Goal: Information Seeking & Learning: Find specific fact

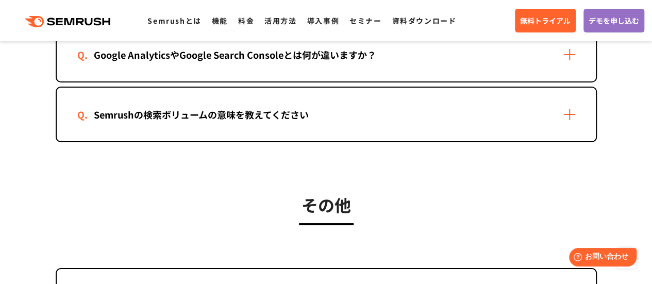
scroll to position [1855, 0]
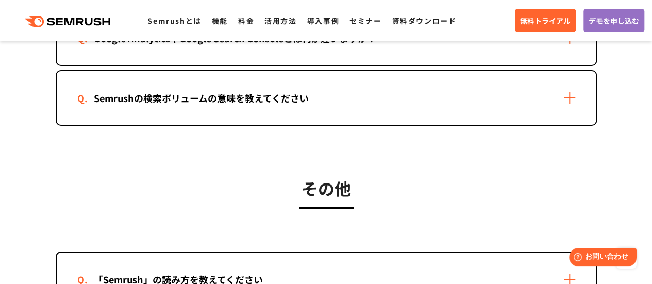
click at [132, 98] on div "Semrushの検索ボリュームの意味を教えてください" at bounding box center [201, 98] width 248 height 15
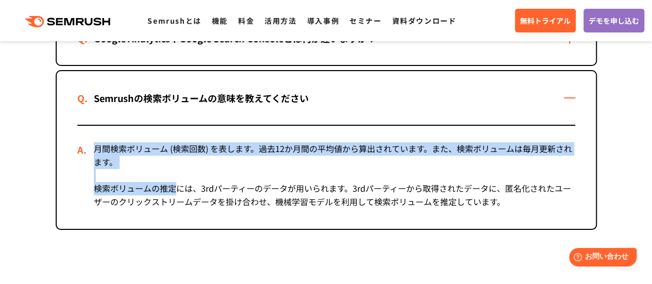
drag, startPoint x: 86, startPoint y: 155, endPoint x: 179, endPoint y: 188, distance: 99.4
click at [179, 188] on div "月間検索ボリューム (検索回数) を表します。過去12か月間の平均値から算出されています。また、検索ボリュームは毎月更新されます。 検索ボリュームの推定には、…" at bounding box center [326, 177] width 498 height 103
click at [182, 168] on div "月間検索ボリューム (検索回数) を表します。過去12か月間の平均値から算出されています。また、検索ボリュームは毎月更新されます。 検索ボリュームの推定には、…" at bounding box center [326, 177] width 498 height 103
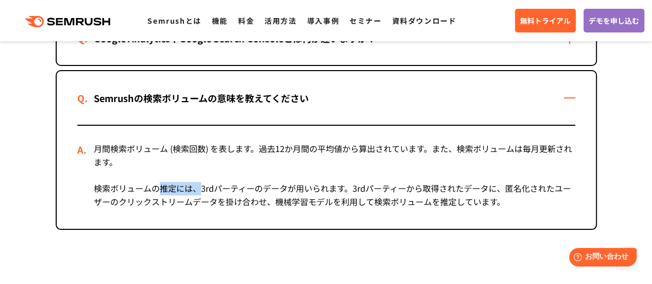
drag, startPoint x: 160, startPoint y: 195, endPoint x: 198, endPoint y: 189, distance: 38.6
click at [198, 189] on div "月間検索ボリューム (検索回数) を表します。過去12か月間の平均値から算出されています。また、検索ボリュームは毎月更新されます。 検索ボリュームの推定には、…" at bounding box center [326, 177] width 498 height 103
drag, startPoint x: 250, startPoint y: 184, endPoint x: 363, endPoint y: 181, distance: 113.4
click at [363, 181] on div "月間検索ボリューム (検索回数) を表します。過去12か月間の平均値から算出されています。また、検索ボリュームは毎月更新されます。 検索ボリュームの推定には、…" at bounding box center [326, 177] width 498 height 103
click at [401, 189] on div "月間検索ボリューム (検索回数) を表します。過去12か月間の平均値から算出されています。また、検索ボリュームは毎月更新されます。 検索ボリュームの推定には、…" at bounding box center [326, 177] width 498 height 103
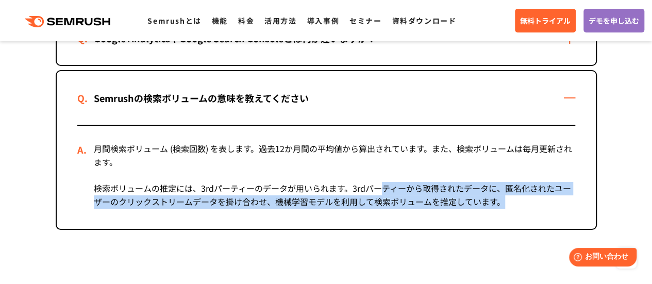
drag, startPoint x: 384, startPoint y: 188, endPoint x: 535, endPoint y: 215, distance: 153.5
click at [535, 215] on div "月間検索ボリューム (検索回数) を表します。過去12か月間の平均値から算出されています。また、検索ボリュームは毎月更新されます。 検索ボリュームの推定には、…" at bounding box center [326, 177] width 498 height 103
click at [533, 213] on div "月間検索ボリューム (検索回数) を表します。過去12か月間の平均値から算出されています。また、検索ボリュームは毎月更新されます。 検索ボリュームの推定には、…" at bounding box center [326, 177] width 498 height 103
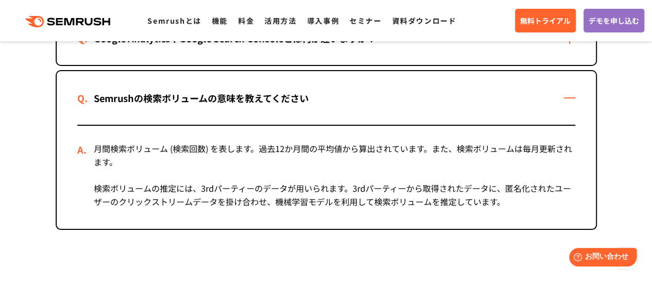
click at [533, 213] on div "月間検索ボリューム (検索回数) を表します。過去12か月間の平均値から算出されています。また、検索ボリュームは毎月更新されます。 検索ボリュームの推定には、…" at bounding box center [326, 177] width 498 height 103
